Goal: Transaction & Acquisition: Purchase product/service

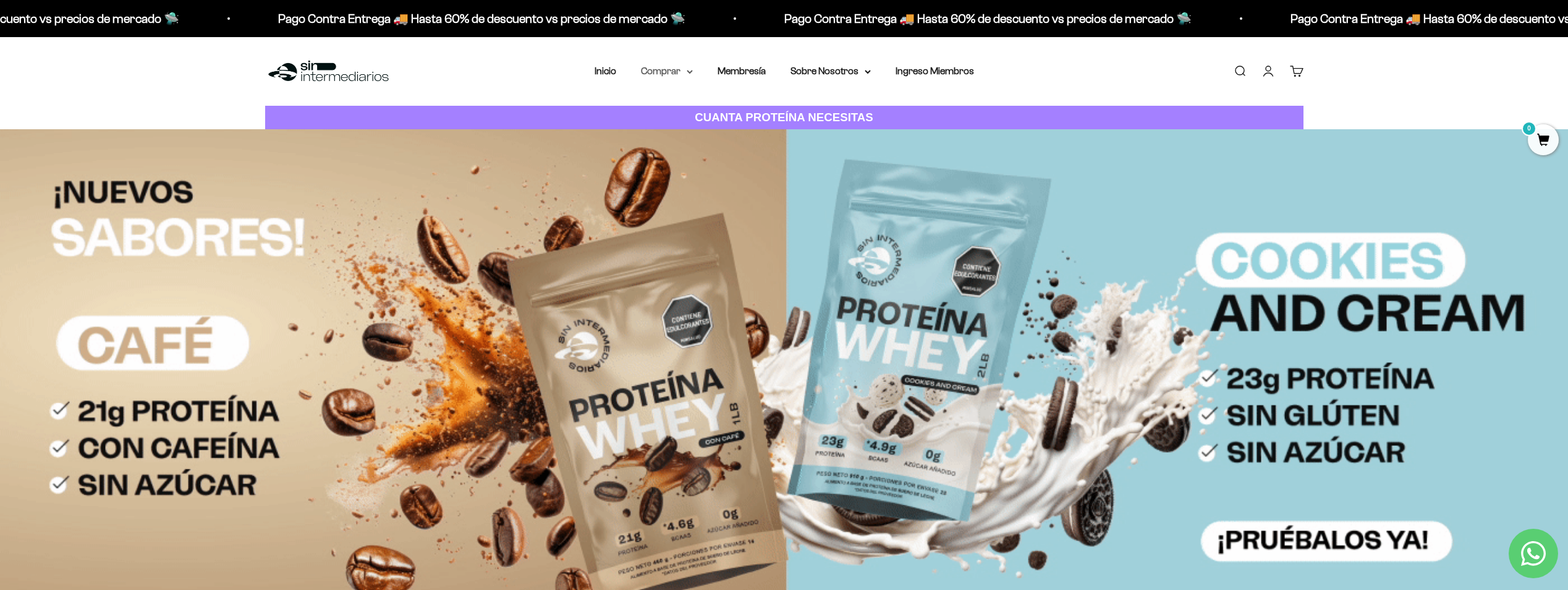
click at [678, 69] on summary "Comprar" at bounding box center [667, 71] width 52 height 16
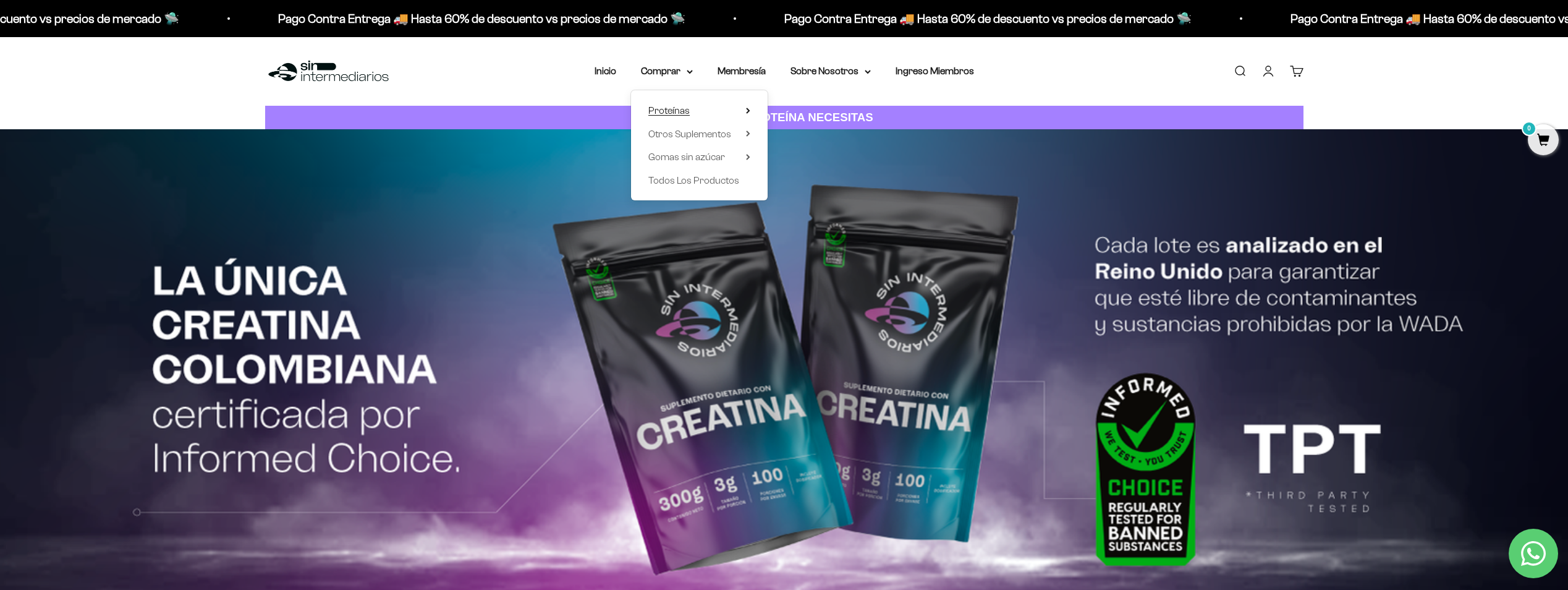
click at [676, 107] on span "Proteínas" at bounding box center [669, 111] width 41 height 11
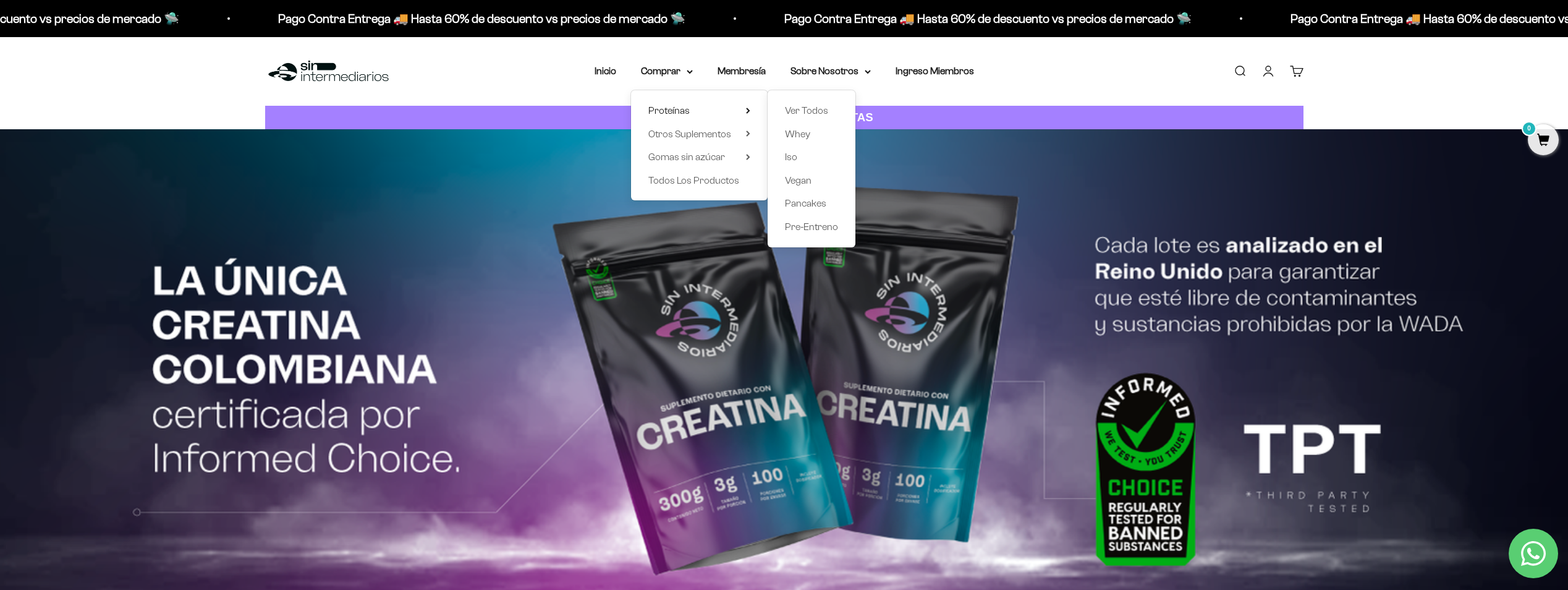
click at [784, 162] on div "Ver Todos Whey Iso Vegan Pancakes Pre-Entreno" at bounding box center [811, 168] width 87 height 157
click at [791, 155] on span "Iso" at bounding box center [791, 157] width 12 height 11
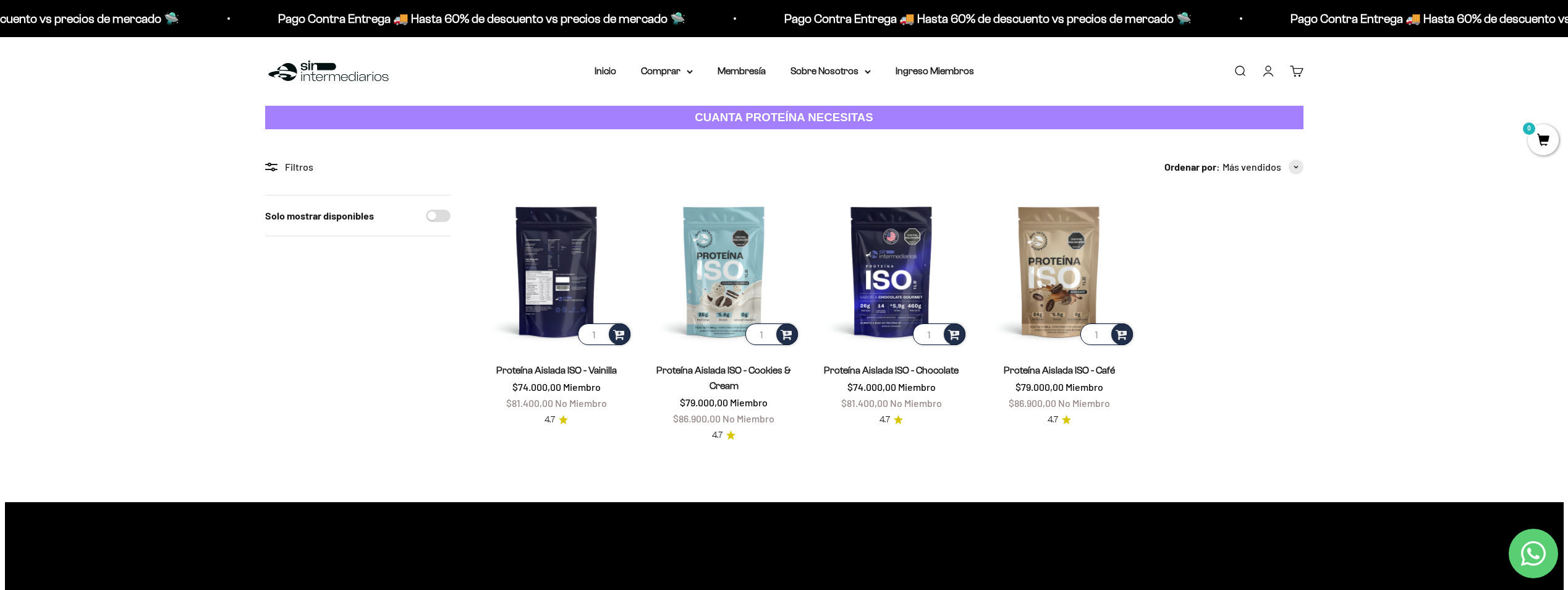
click at [553, 264] on img at bounding box center [556, 271] width 153 height 153
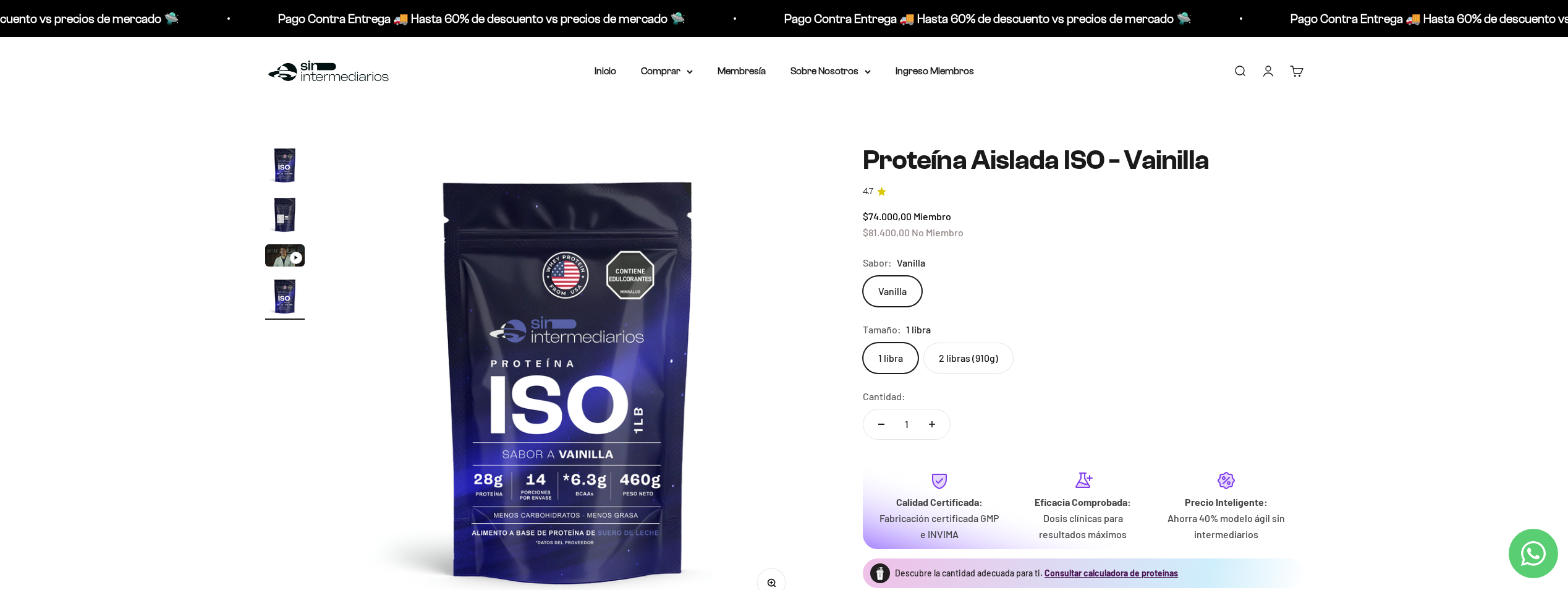
scroll to position [0, 1452]
